Goal: Transaction & Acquisition: Purchase product/service

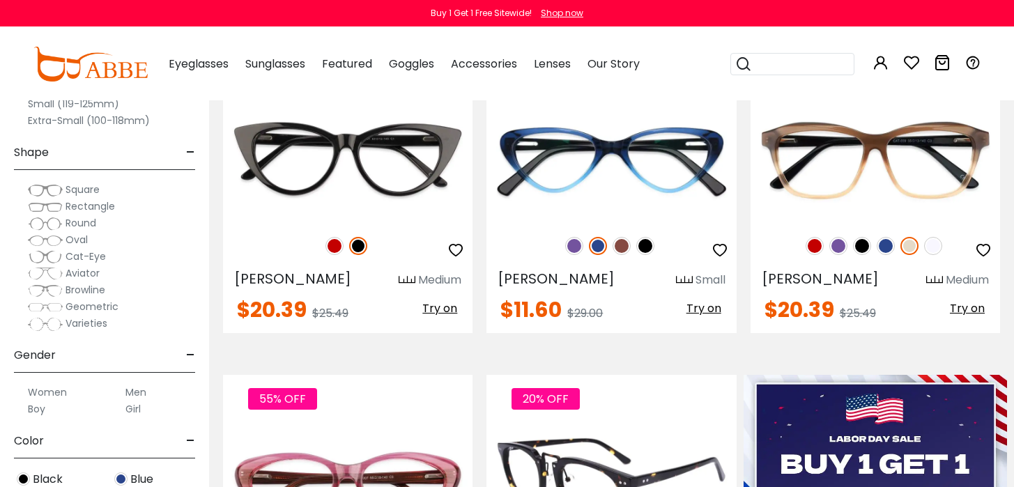
scroll to position [354, 0]
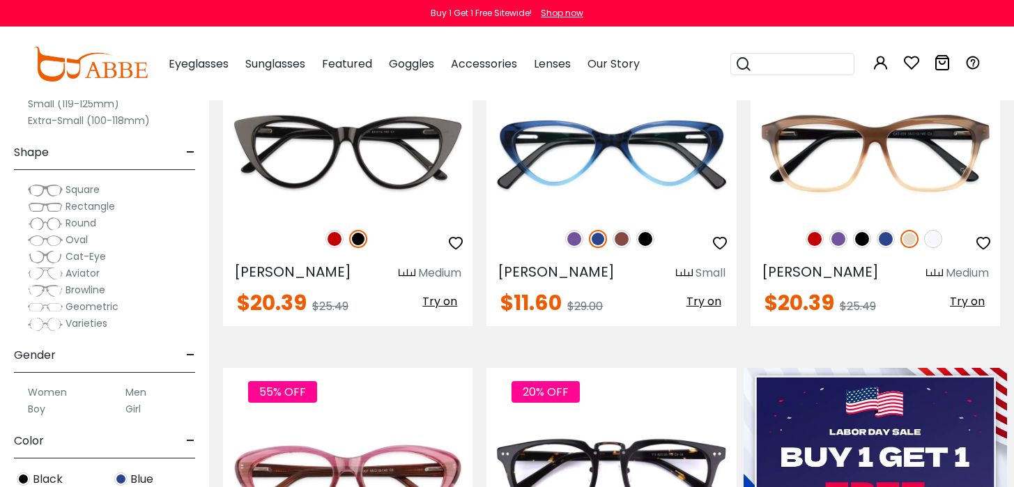
click at [133, 387] on label "Men" at bounding box center [135, 392] width 21 height 17
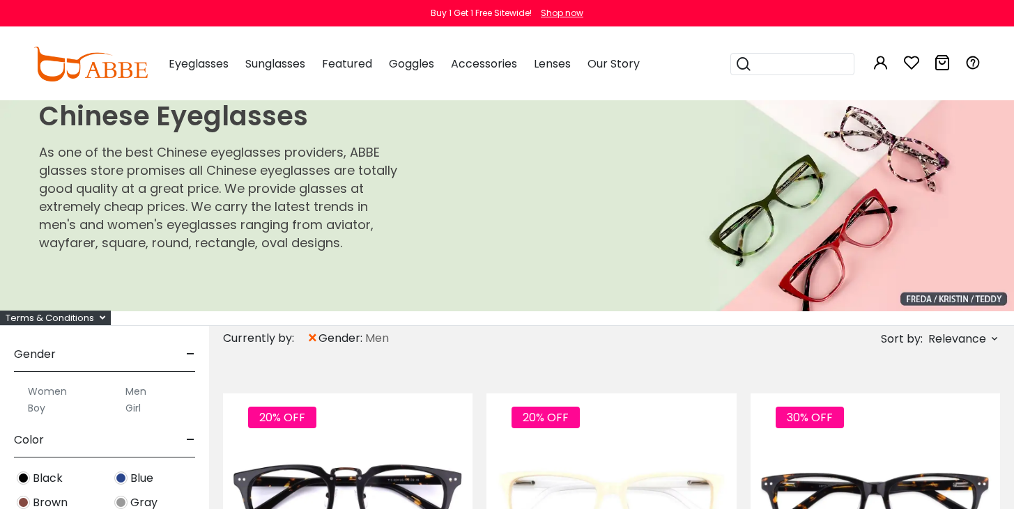
click at [136, 390] on label "Men" at bounding box center [135, 391] width 21 height 17
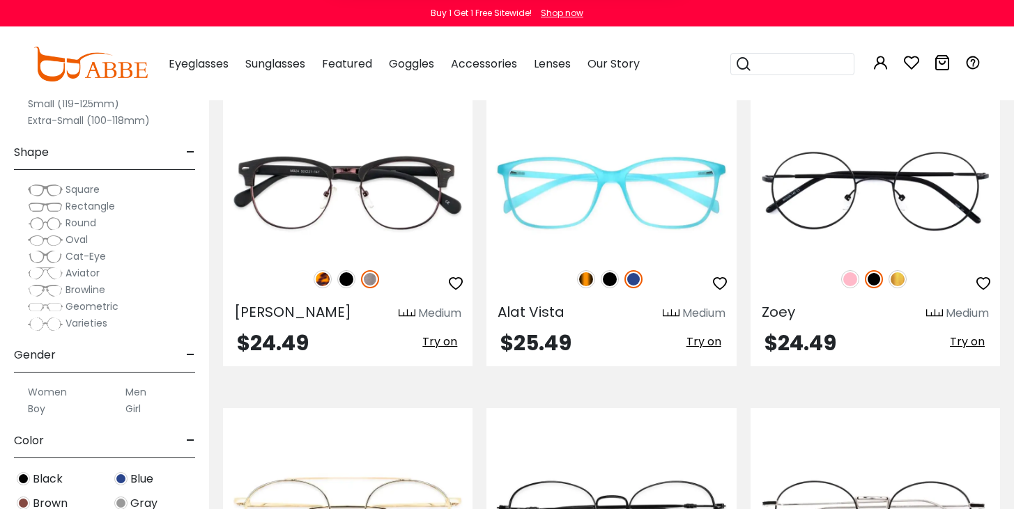
scroll to position [2971, 0]
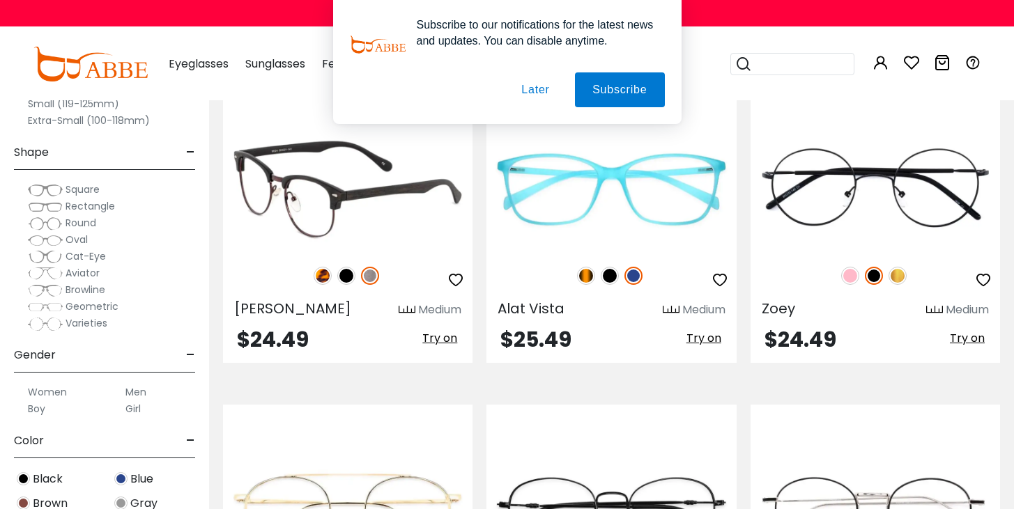
click at [433, 340] on span "Try on" at bounding box center [439, 338] width 35 height 16
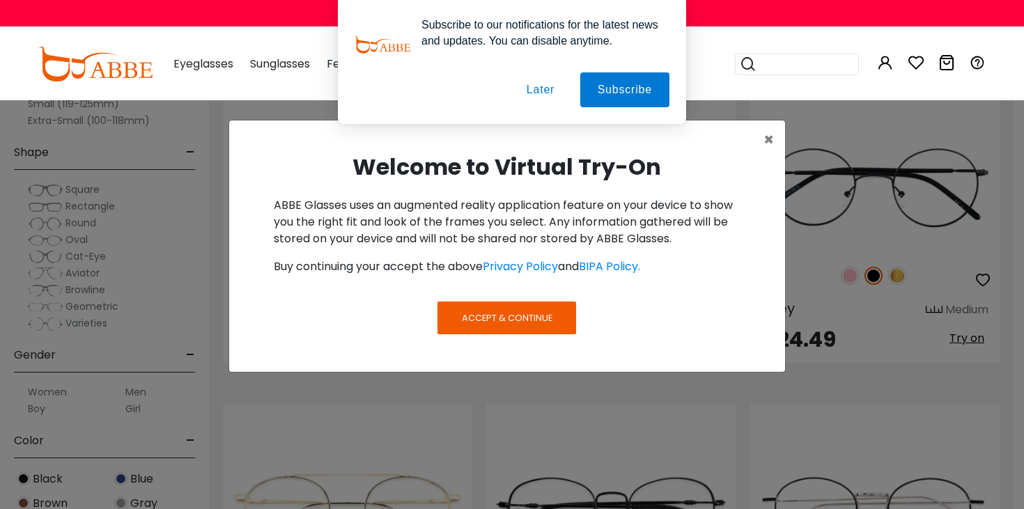
click at [514, 298] on div "Accept & Continue" at bounding box center [507, 335] width 556 height 74
click at [529, 330] on button "Accept & Continue" at bounding box center [507, 318] width 138 height 32
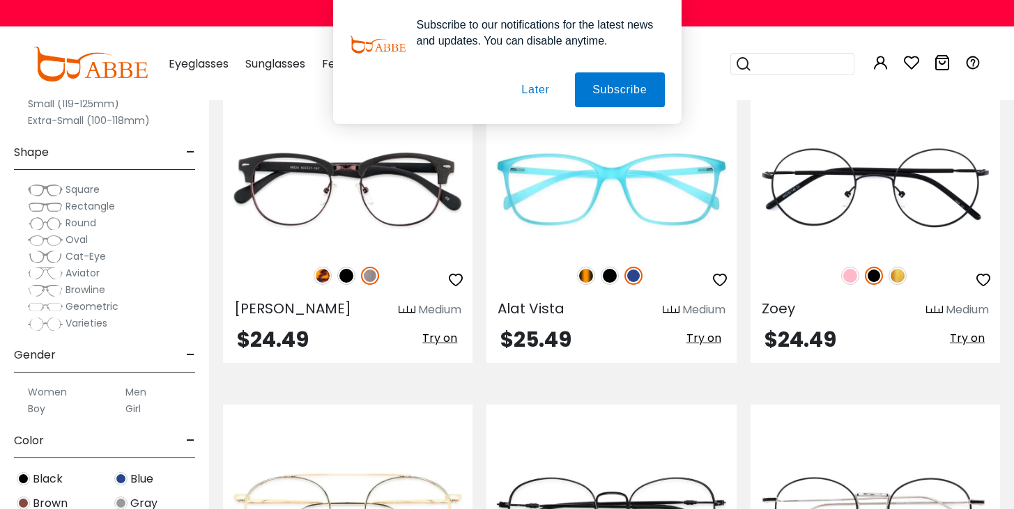
click at [0, 0] on button "Later" at bounding box center [0, 0] width 0 height 0
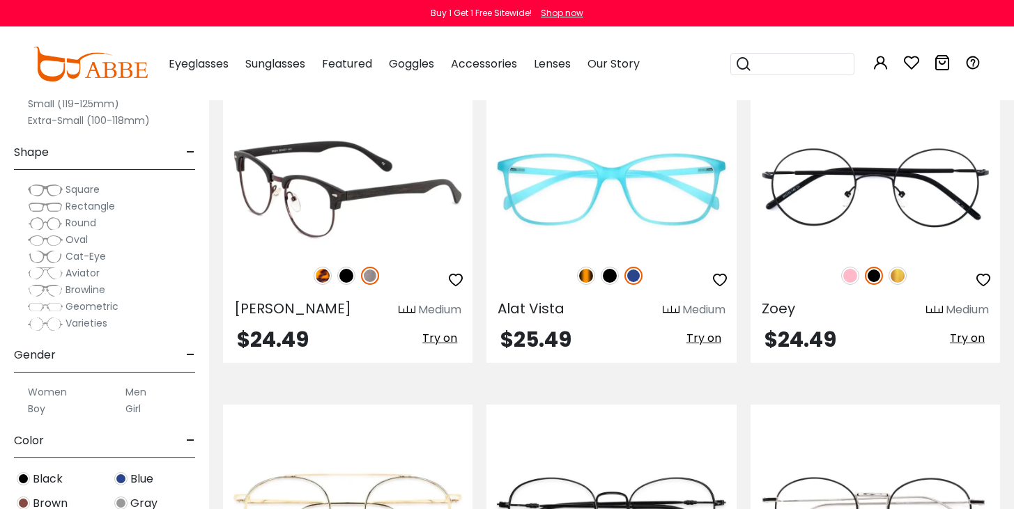
click at [443, 335] on span "Try on" at bounding box center [439, 338] width 35 height 16
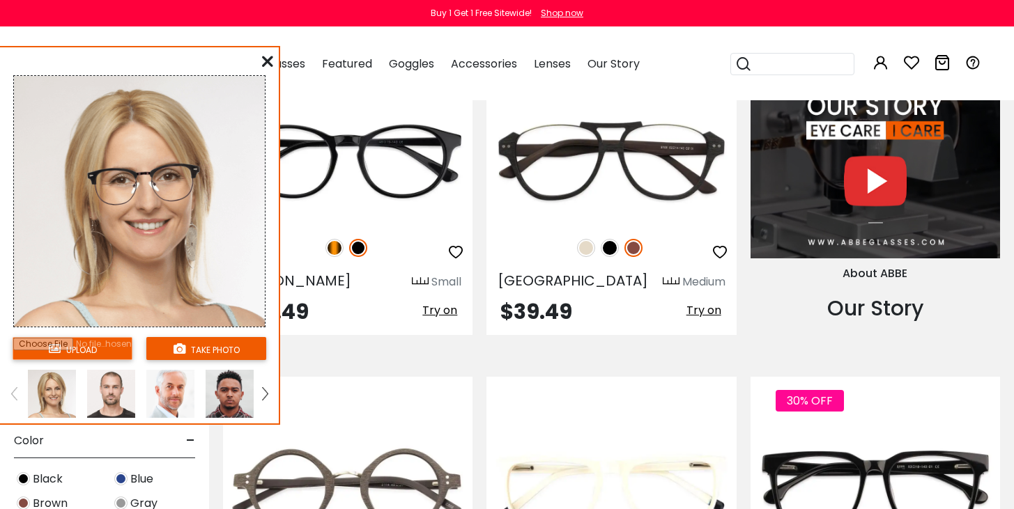
scroll to position [1282, 0]
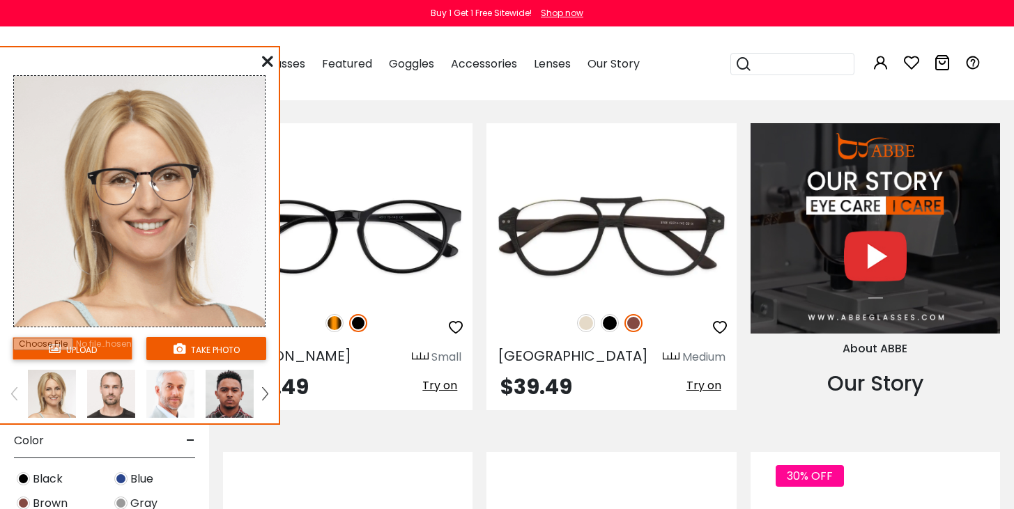
click at [113, 387] on img at bounding box center [111, 394] width 48 height 48
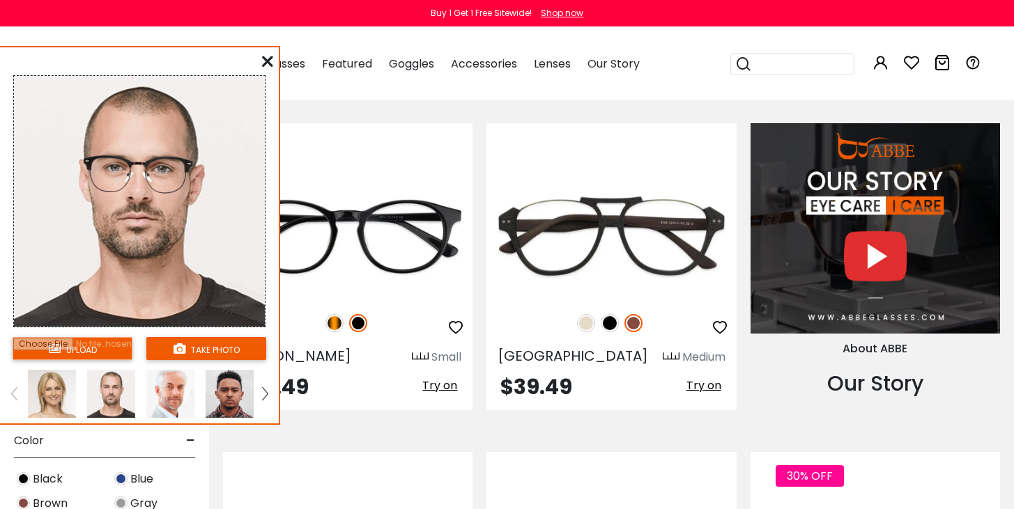
click at [170, 396] on img at bounding box center [170, 394] width 48 height 48
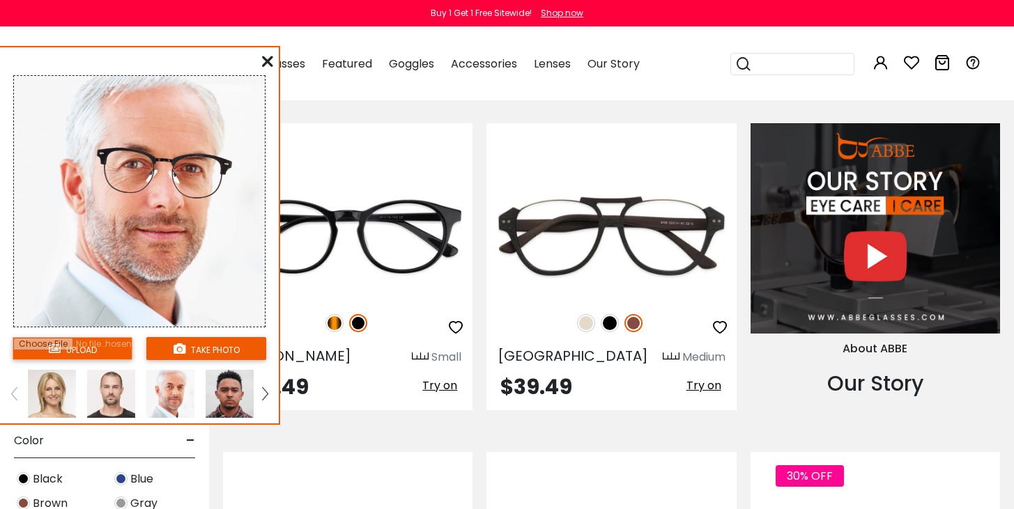
click at [230, 394] on img at bounding box center [230, 394] width 48 height 48
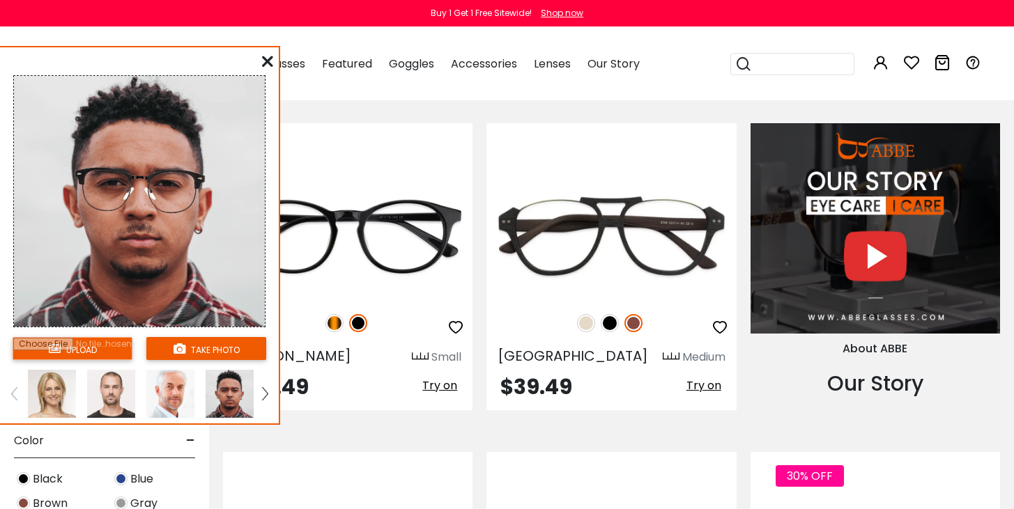
click at [195, 401] on div at bounding box center [170, 394] width 59 height 48
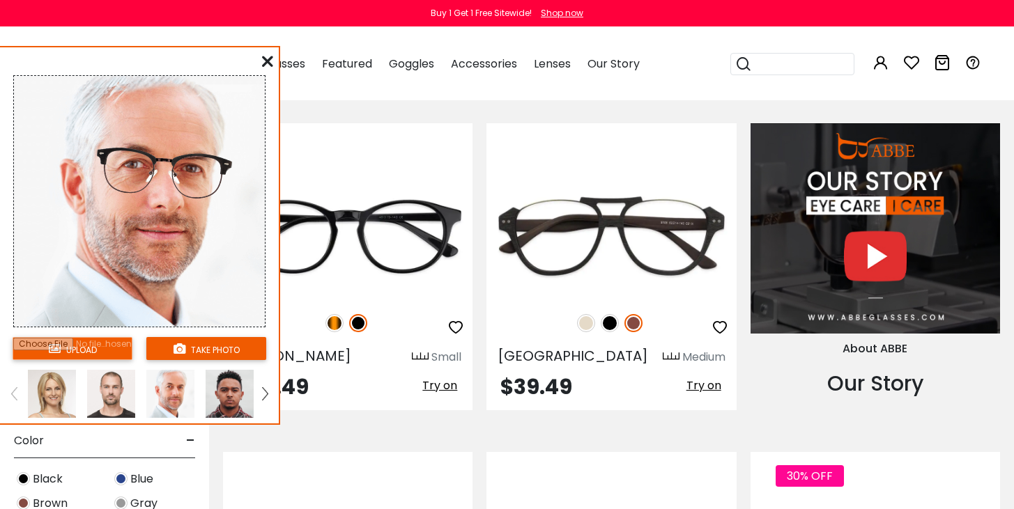
click at [268, 61] on icon at bounding box center [267, 61] width 11 height 11
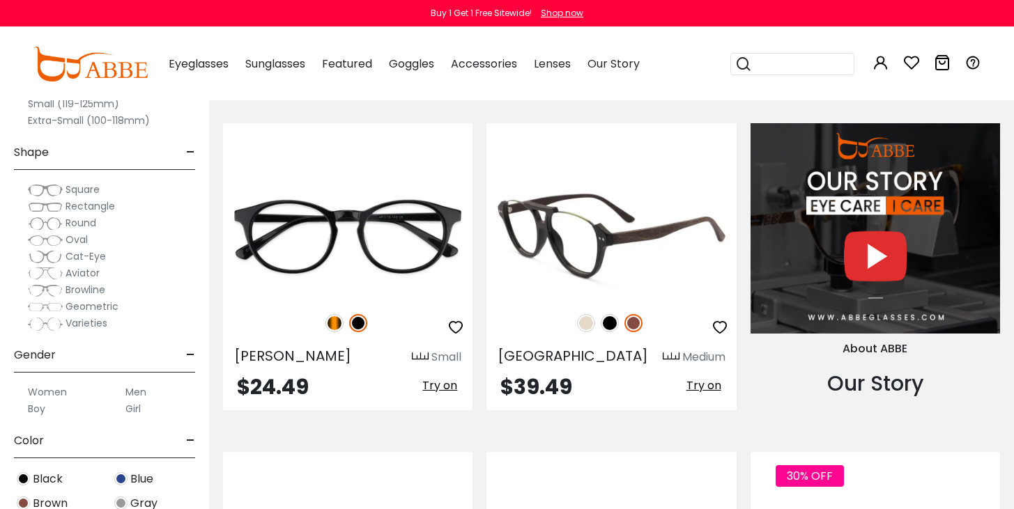
click at [610, 265] on img at bounding box center [610, 236] width 249 height 125
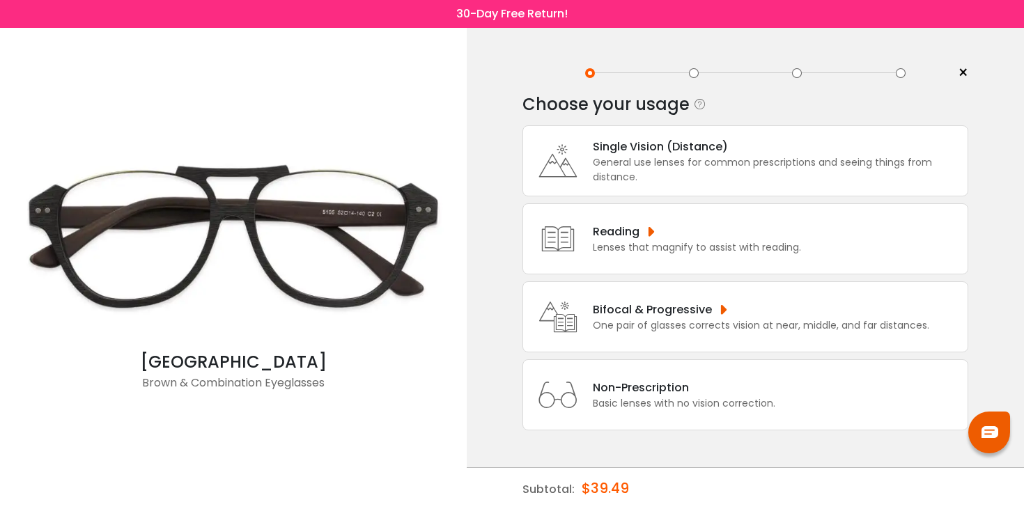
scroll to position [10, 0]
click at [679, 335] on div "Bifocal & Progressive One pair of glasses corrects vision at near, middle, and …" at bounding box center [746, 317] width 446 height 71
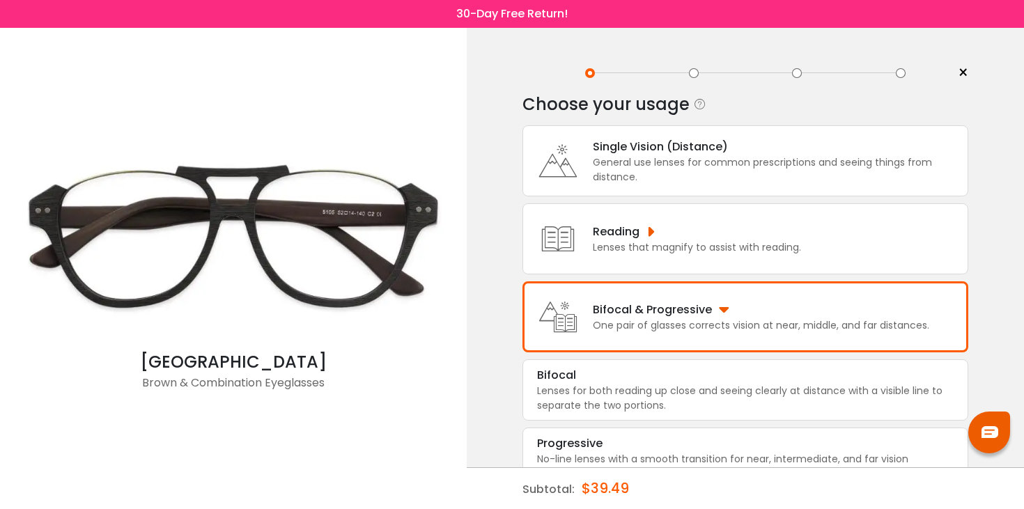
scroll to position [0, 0]
click at [675, 182] on div "General use lenses for common prescriptions and seeing things from distance." at bounding box center [777, 169] width 368 height 29
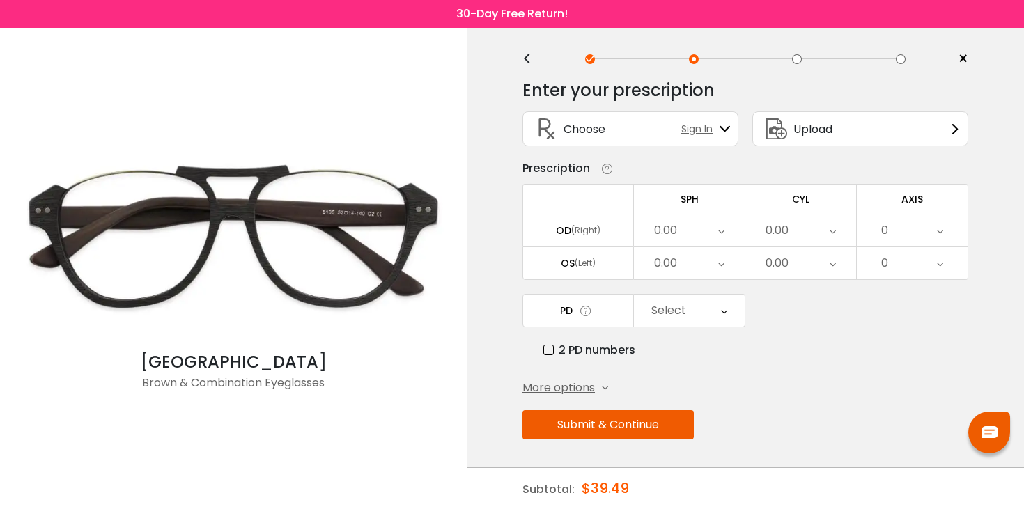
click at [590, 390] on span "More options" at bounding box center [559, 388] width 72 height 17
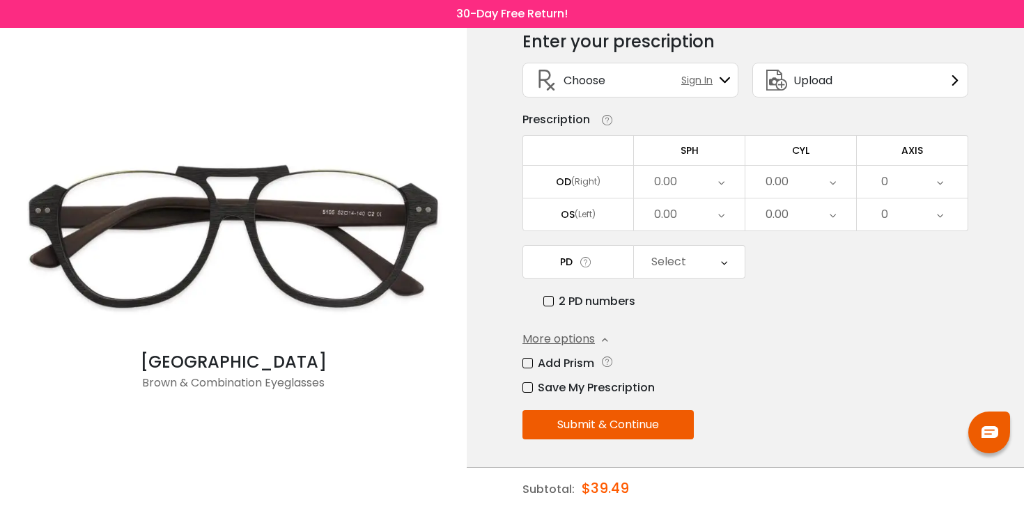
scroll to position [68, 0]
click at [556, 357] on label "Add Prism" at bounding box center [559, 363] width 72 height 17
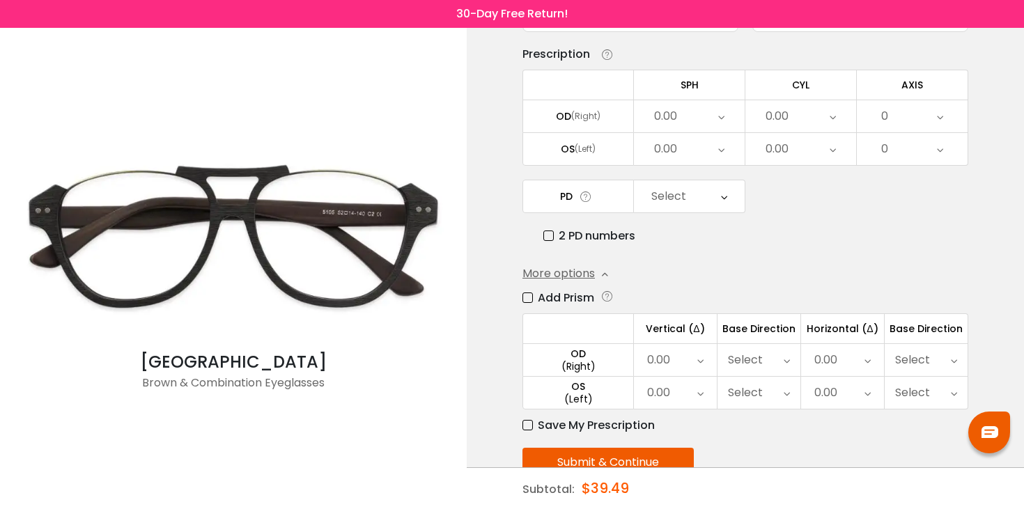
scroll to position [132, 0]
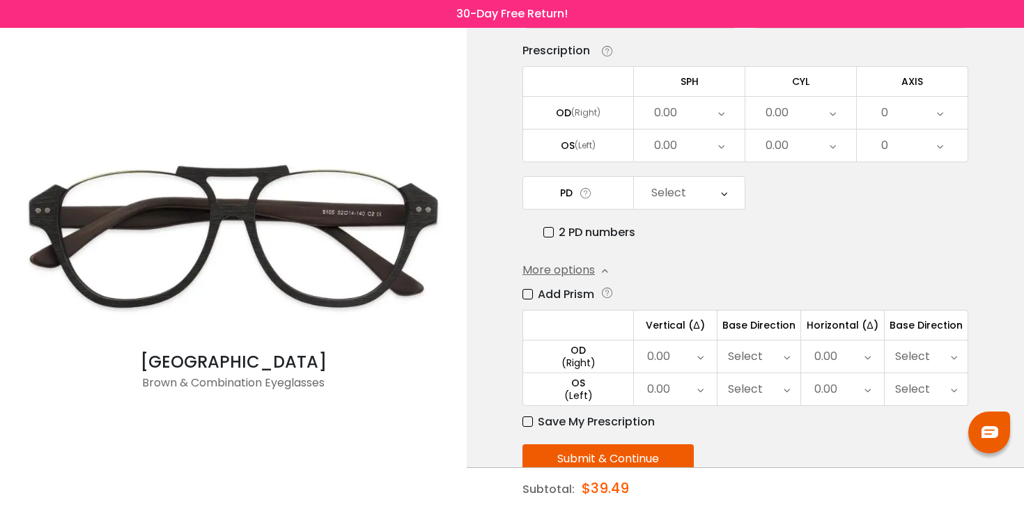
click at [525, 297] on label "Add Prism" at bounding box center [559, 294] width 72 height 17
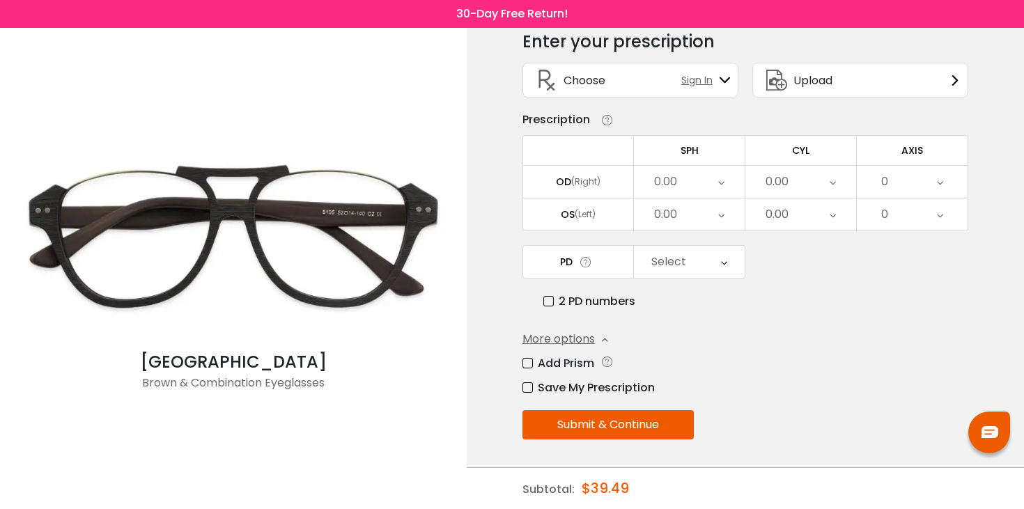
scroll to position [68, 0]
click at [531, 390] on label "Save My Prescription" at bounding box center [589, 387] width 132 height 17
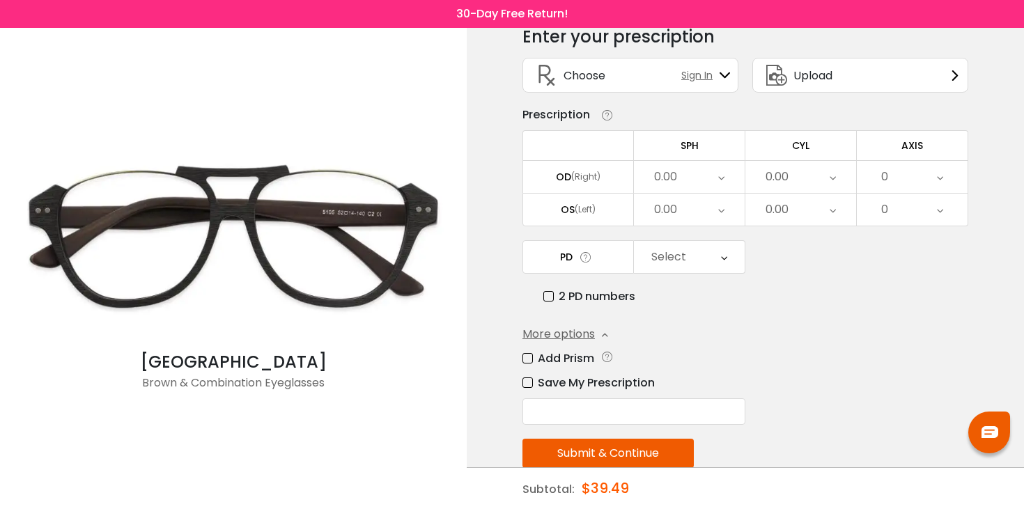
click at [531, 390] on label "Save My Prescription" at bounding box center [589, 382] width 132 height 17
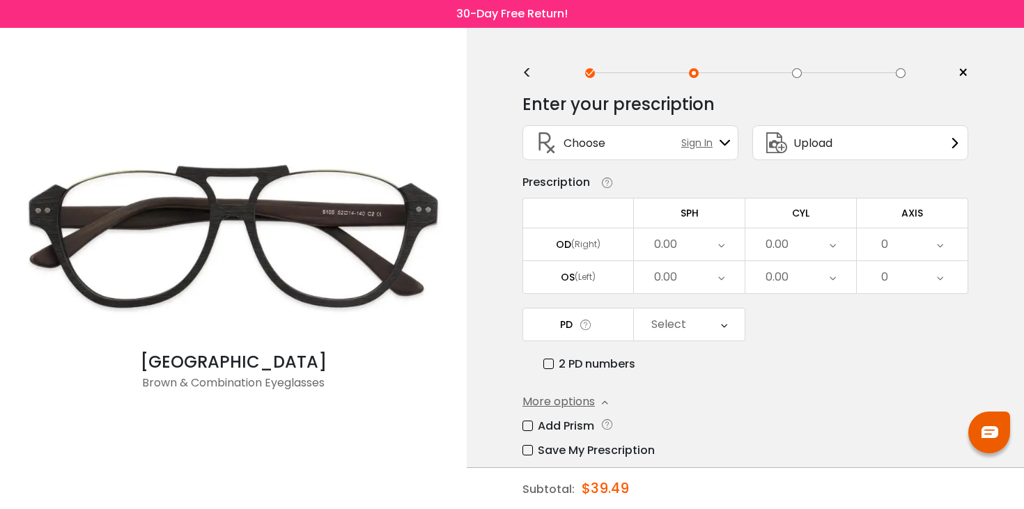
scroll to position [28, 0]
